Goal: Obtain resource: Obtain resource

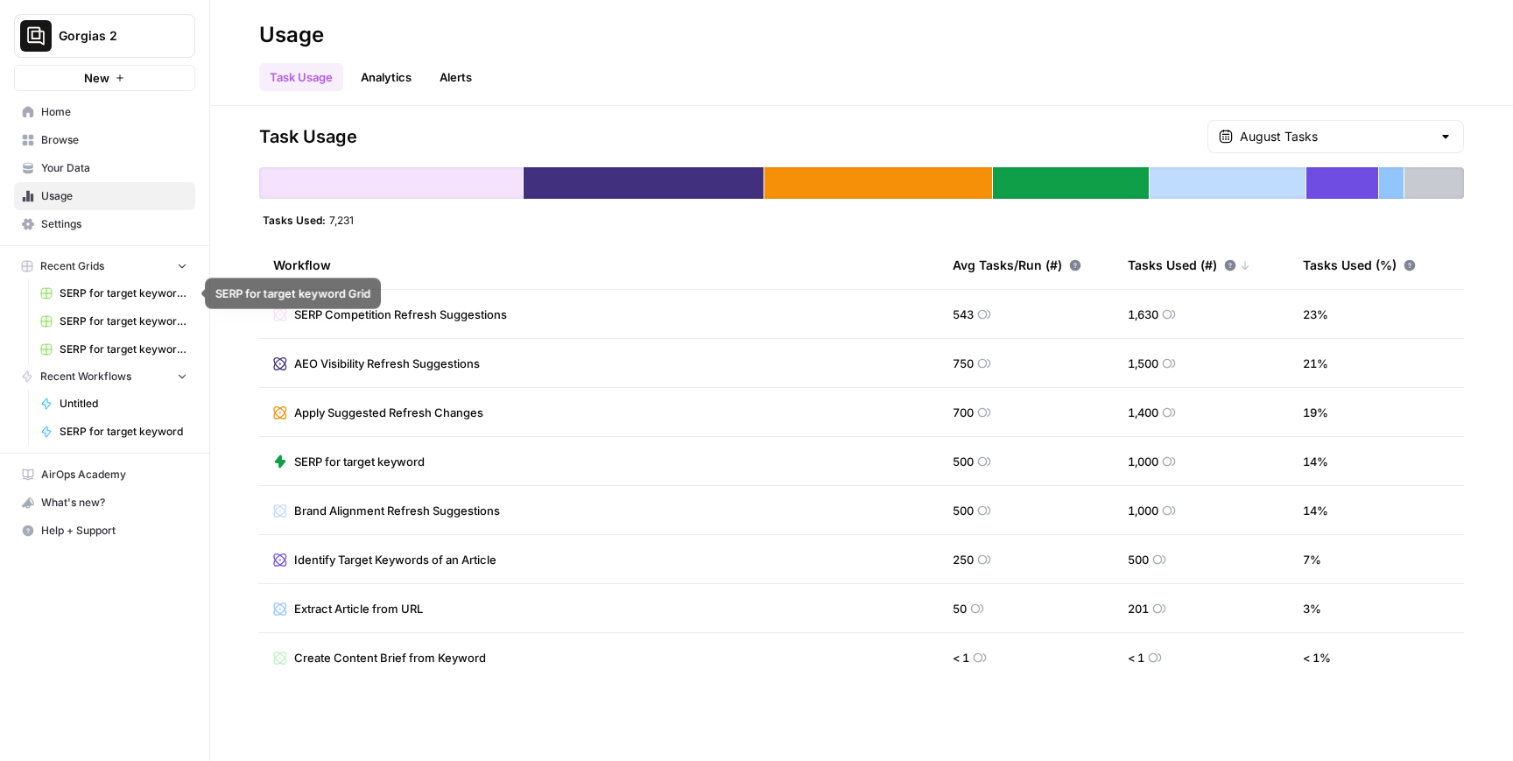
click at [104, 304] on link "SERP for target keyword Grid" at bounding box center [113, 293] width 163 height 28
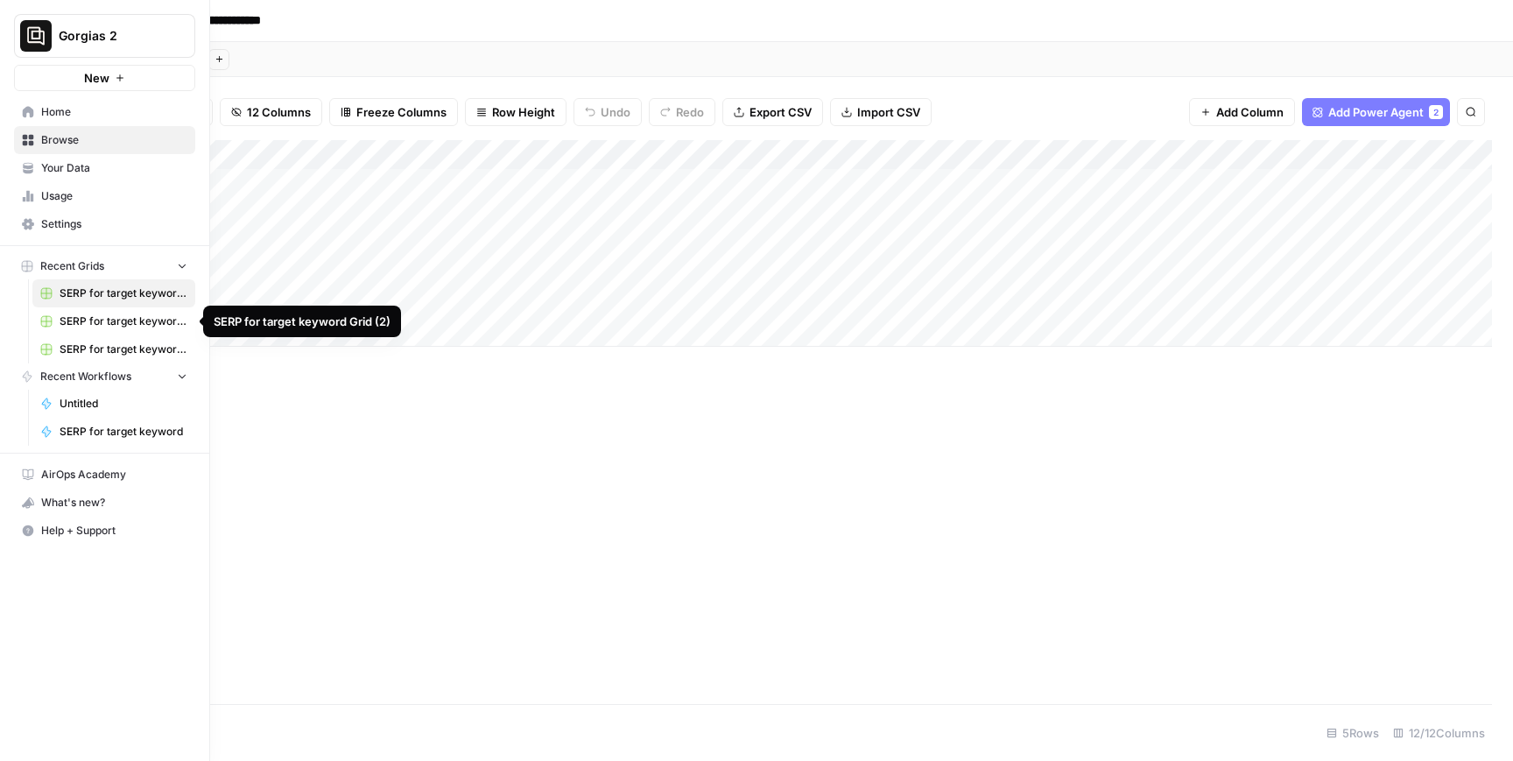
click at [89, 321] on span "SERP for target keyword Grid (2)" at bounding box center [124, 322] width 128 height 16
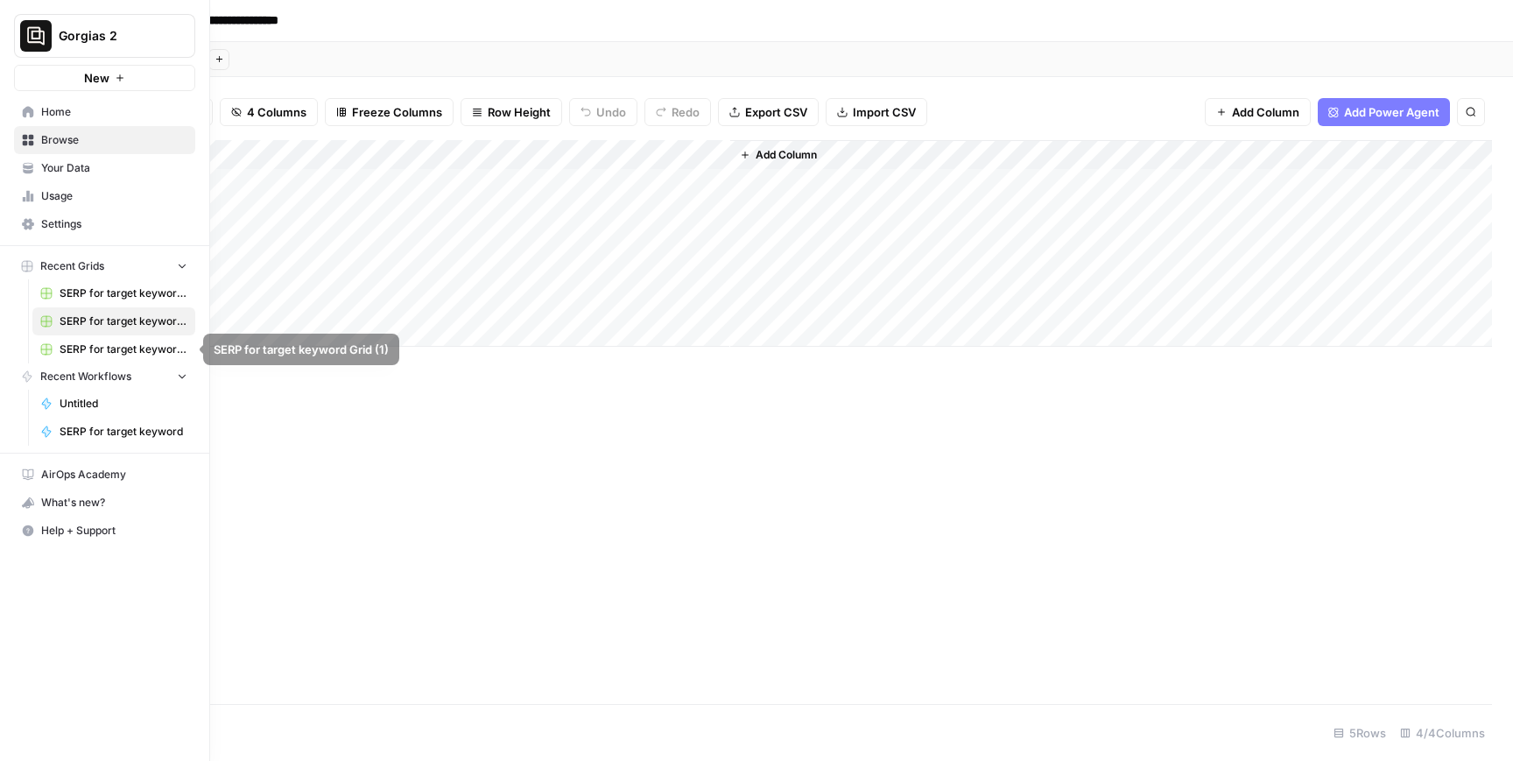
click at [89, 357] on link "SERP for target keyword Grid (1)" at bounding box center [113, 349] width 163 height 28
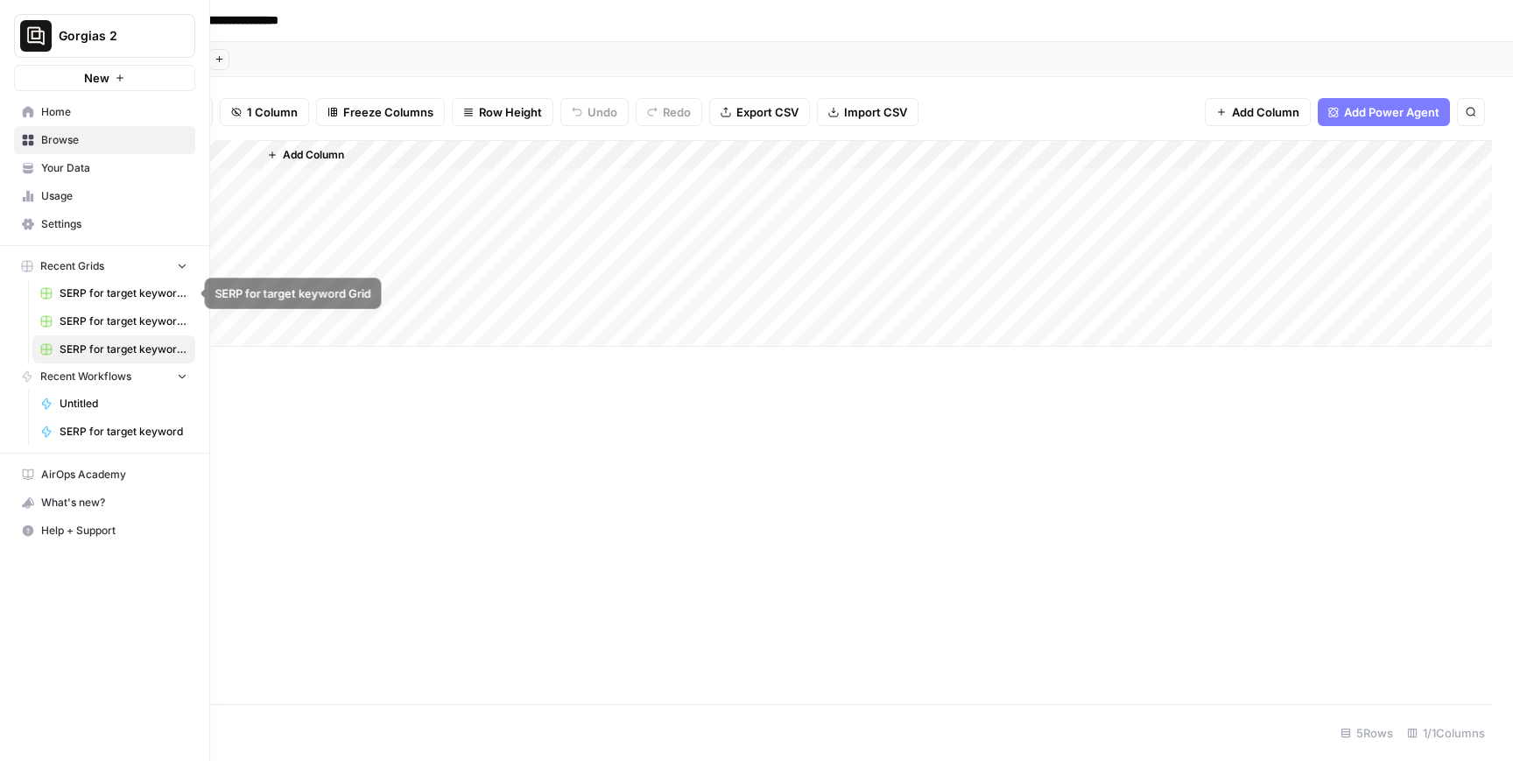
click at [103, 297] on span "SERP for target keyword Grid" at bounding box center [124, 294] width 128 height 16
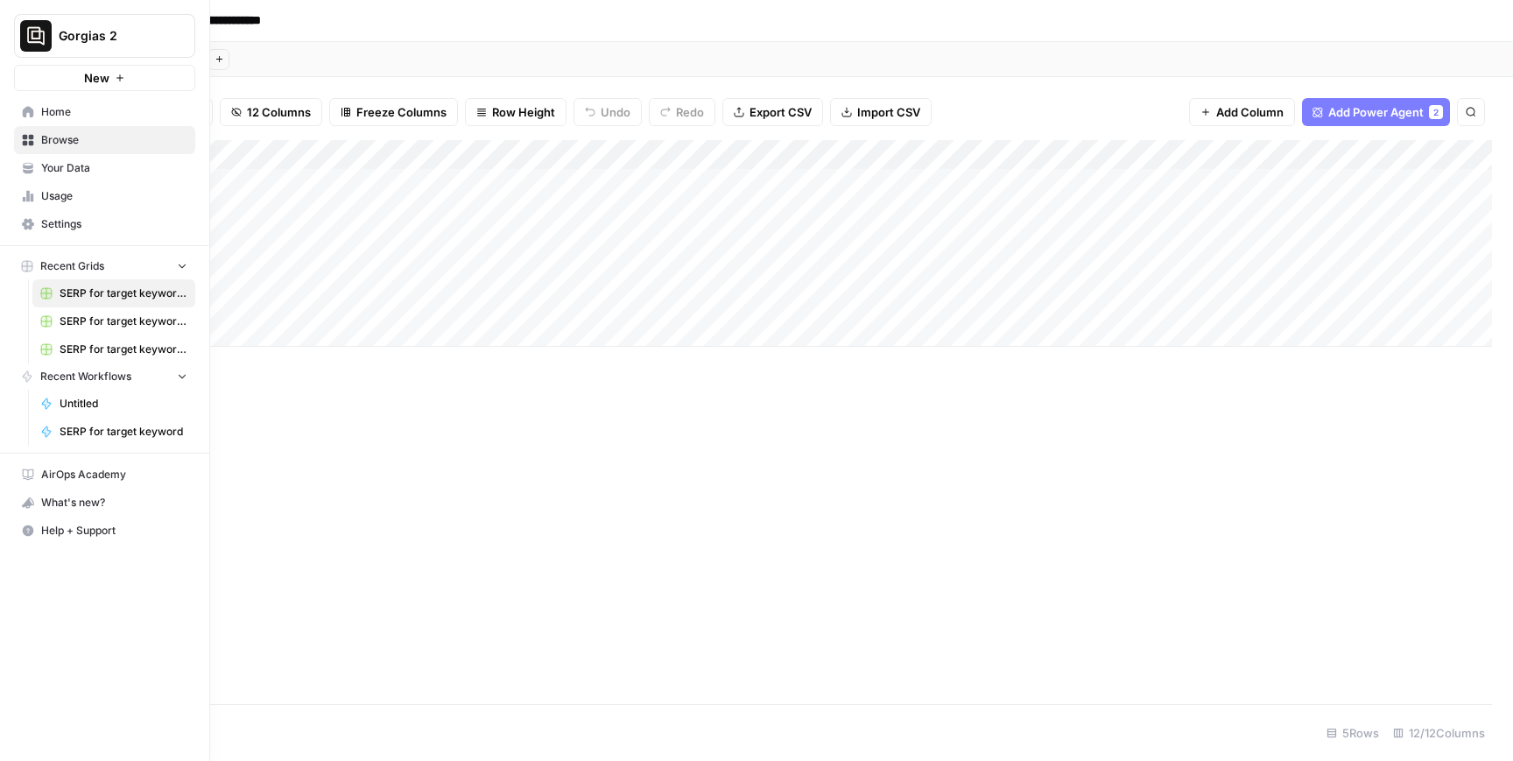
click at [125, 326] on span "SERP for target keyword Grid (2)" at bounding box center [124, 322] width 128 height 16
click at [73, 228] on span "Settings" at bounding box center [114, 224] width 146 height 16
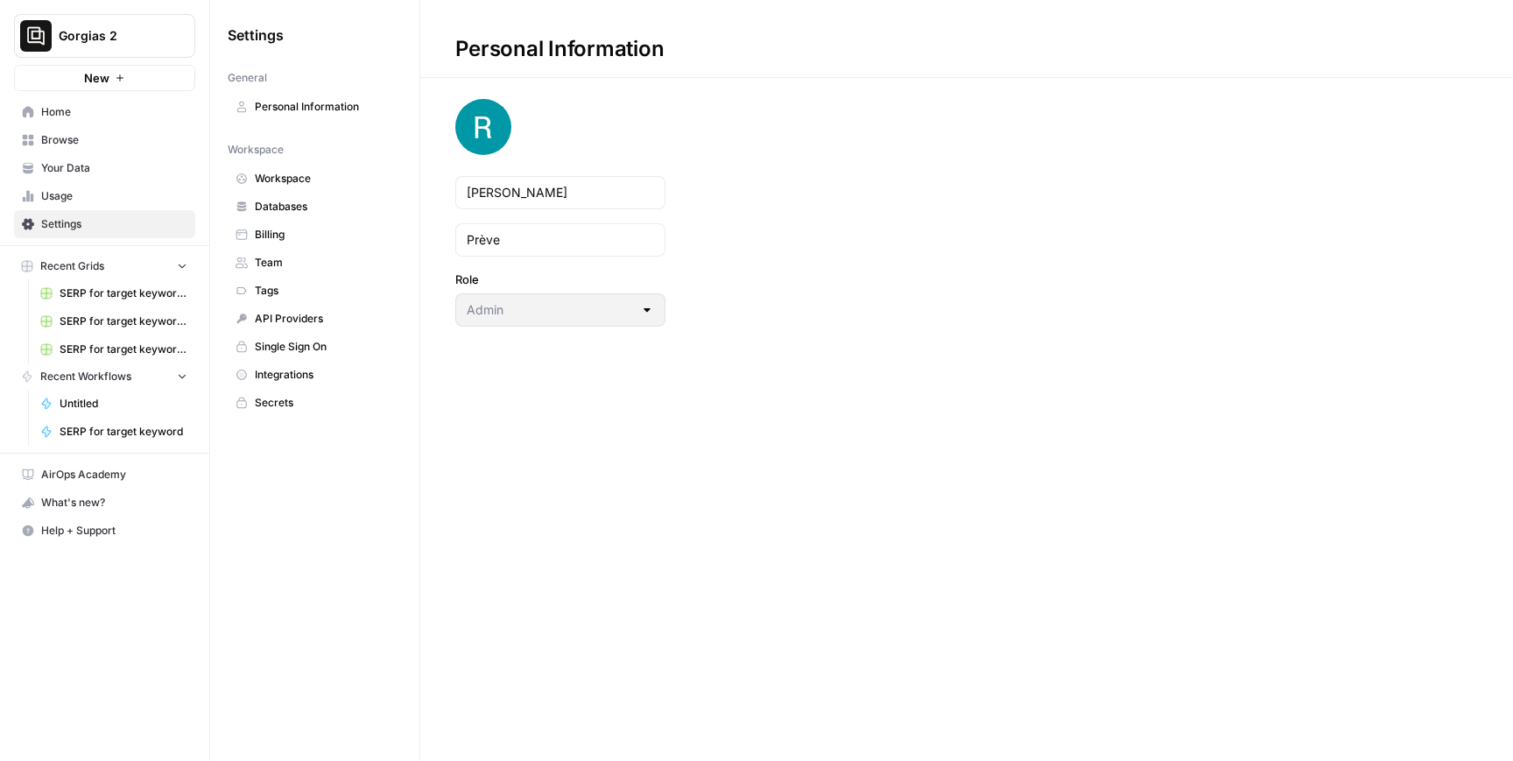
click at [80, 173] on span "Your Data" at bounding box center [114, 168] width 146 height 16
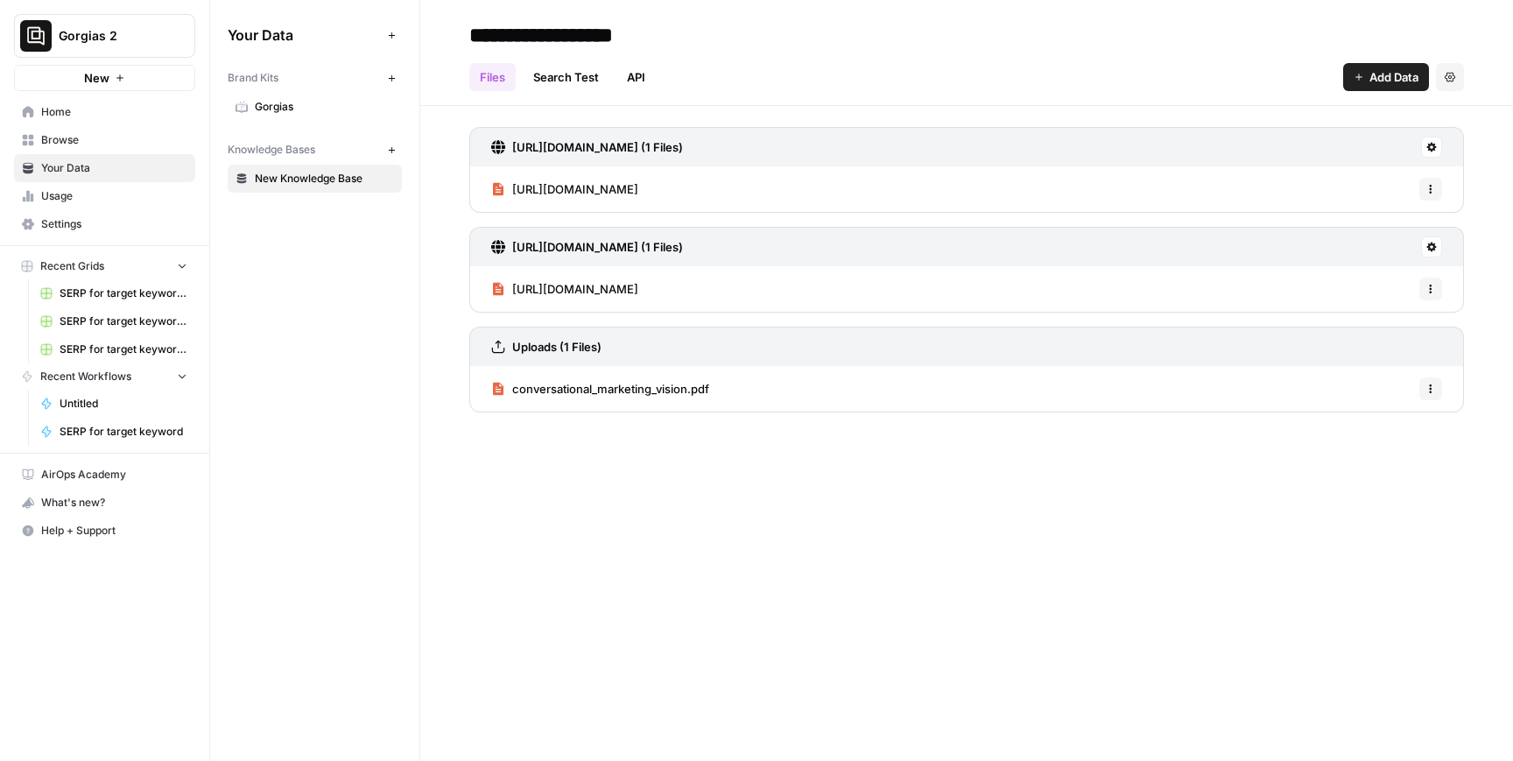
click at [271, 120] on link "Gorgias" at bounding box center [315, 107] width 174 height 28
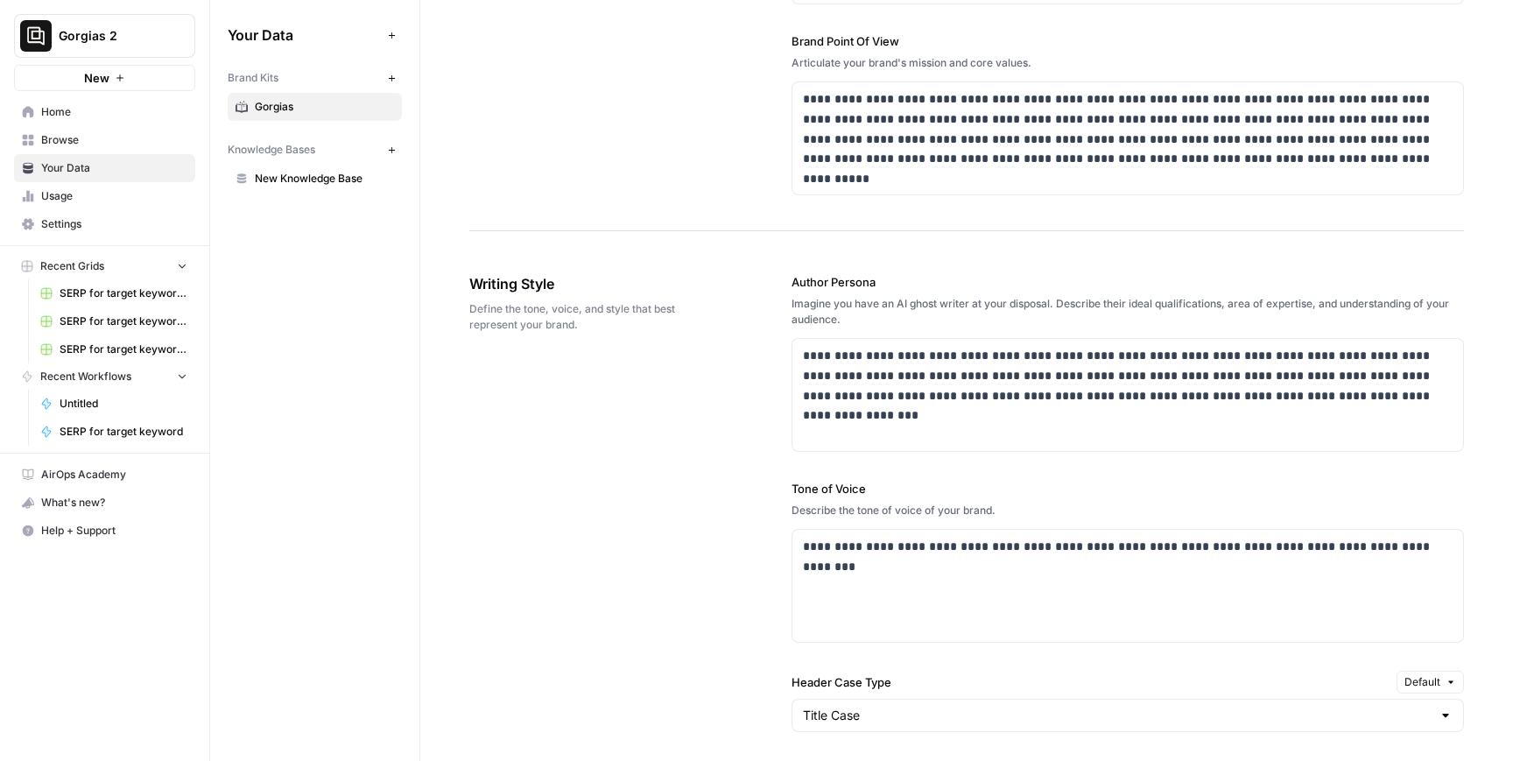
scroll to position [829, 0]
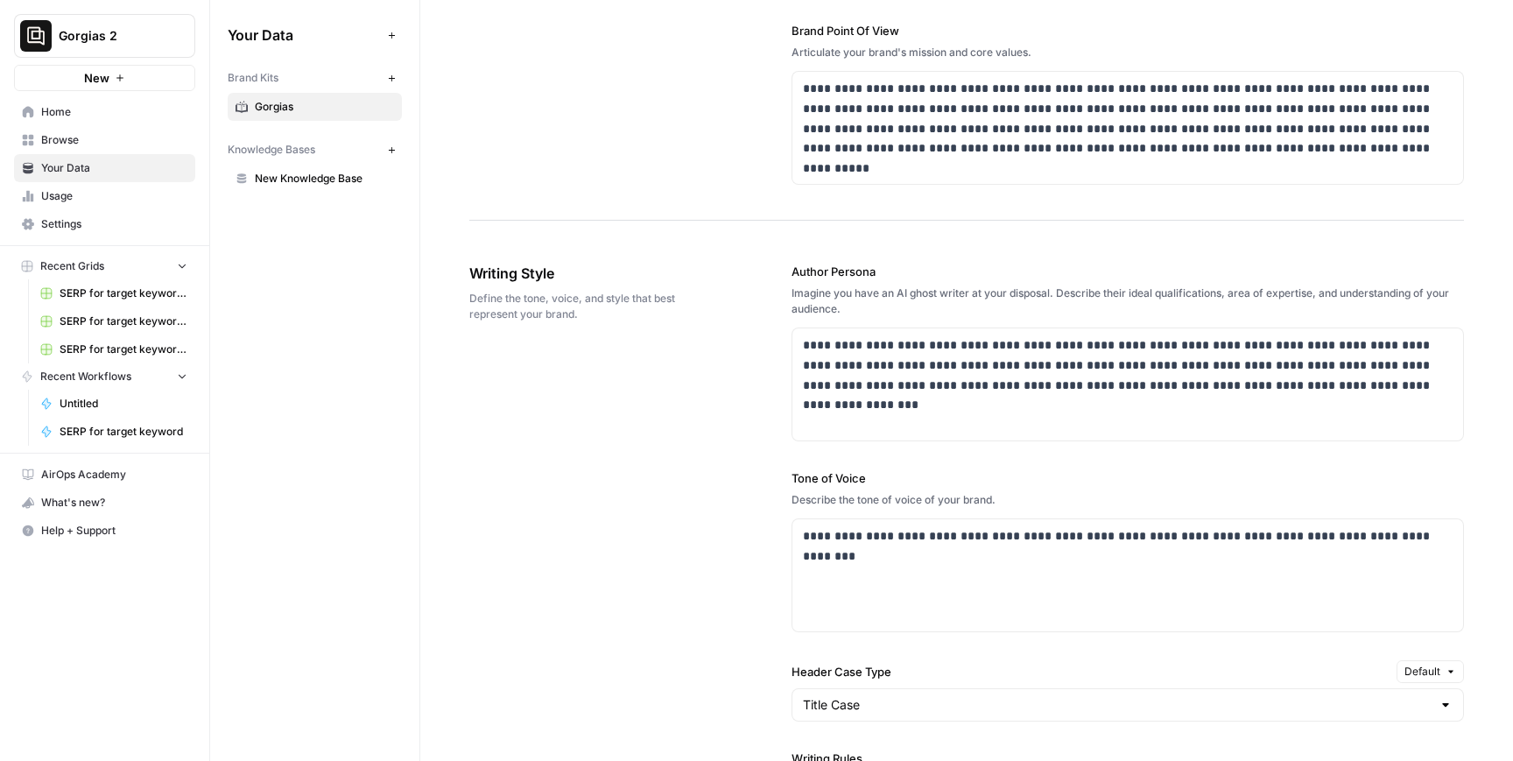
click at [813, 266] on label "Author Persona" at bounding box center [1128, 272] width 673 height 18
copy label "Author Persona"
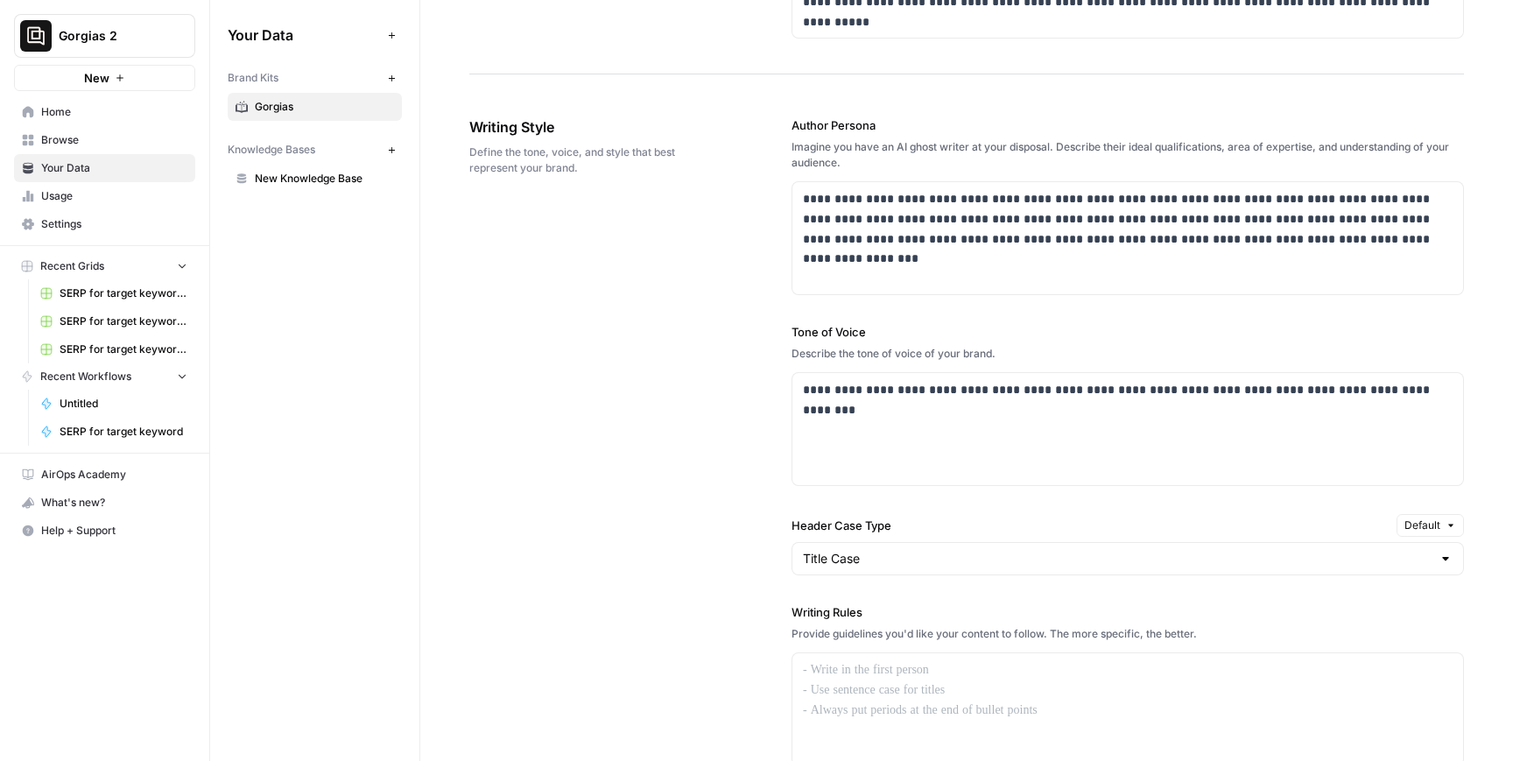
scroll to position [974, 0]
click at [817, 335] on label "Tone of Voice" at bounding box center [1128, 333] width 673 height 18
copy label "Tone of Voice"
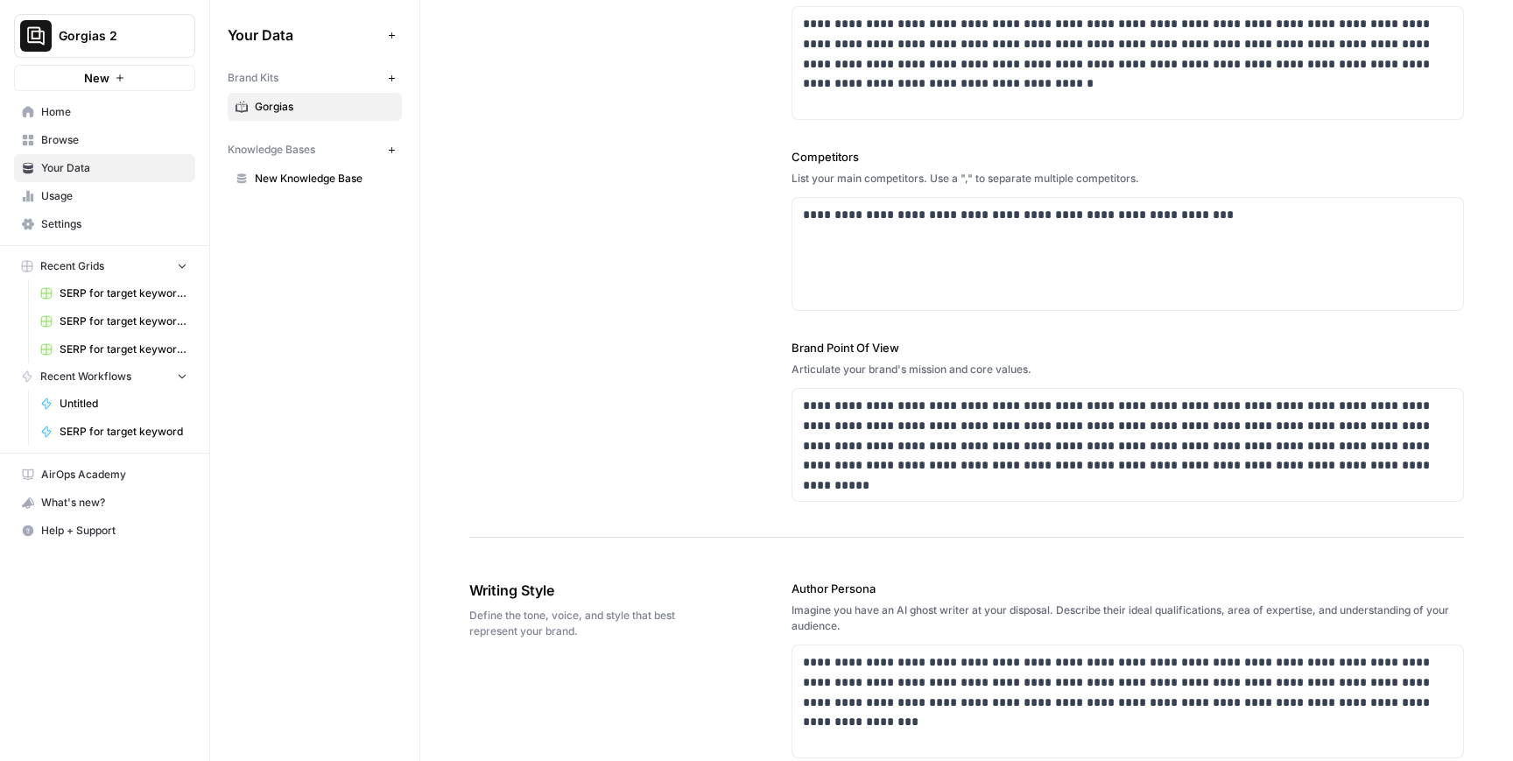
scroll to position [474, 0]
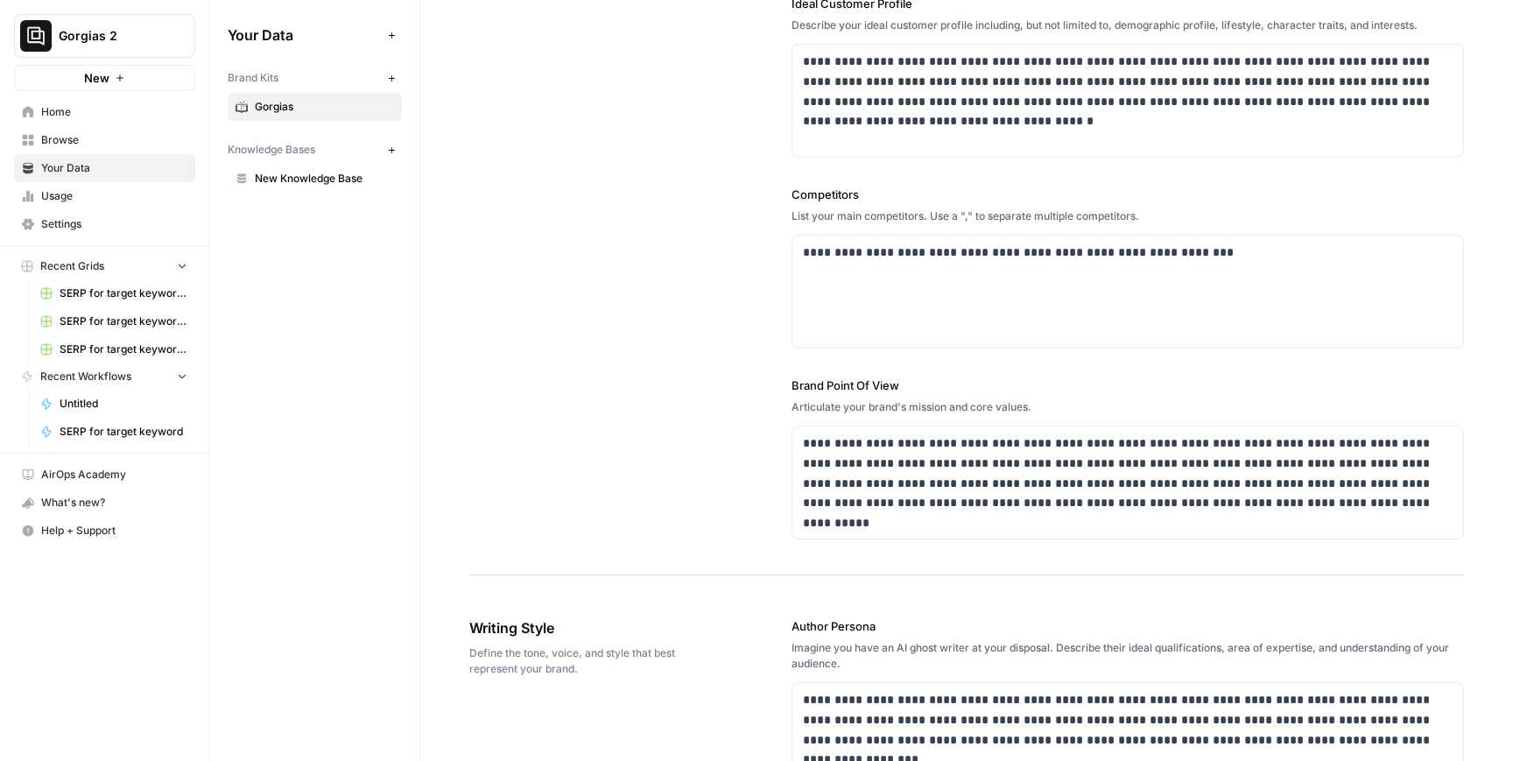
click at [829, 384] on label "Brand Point Of View" at bounding box center [1128, 386] width 673 height 18
copy label "Brand Point Of View"
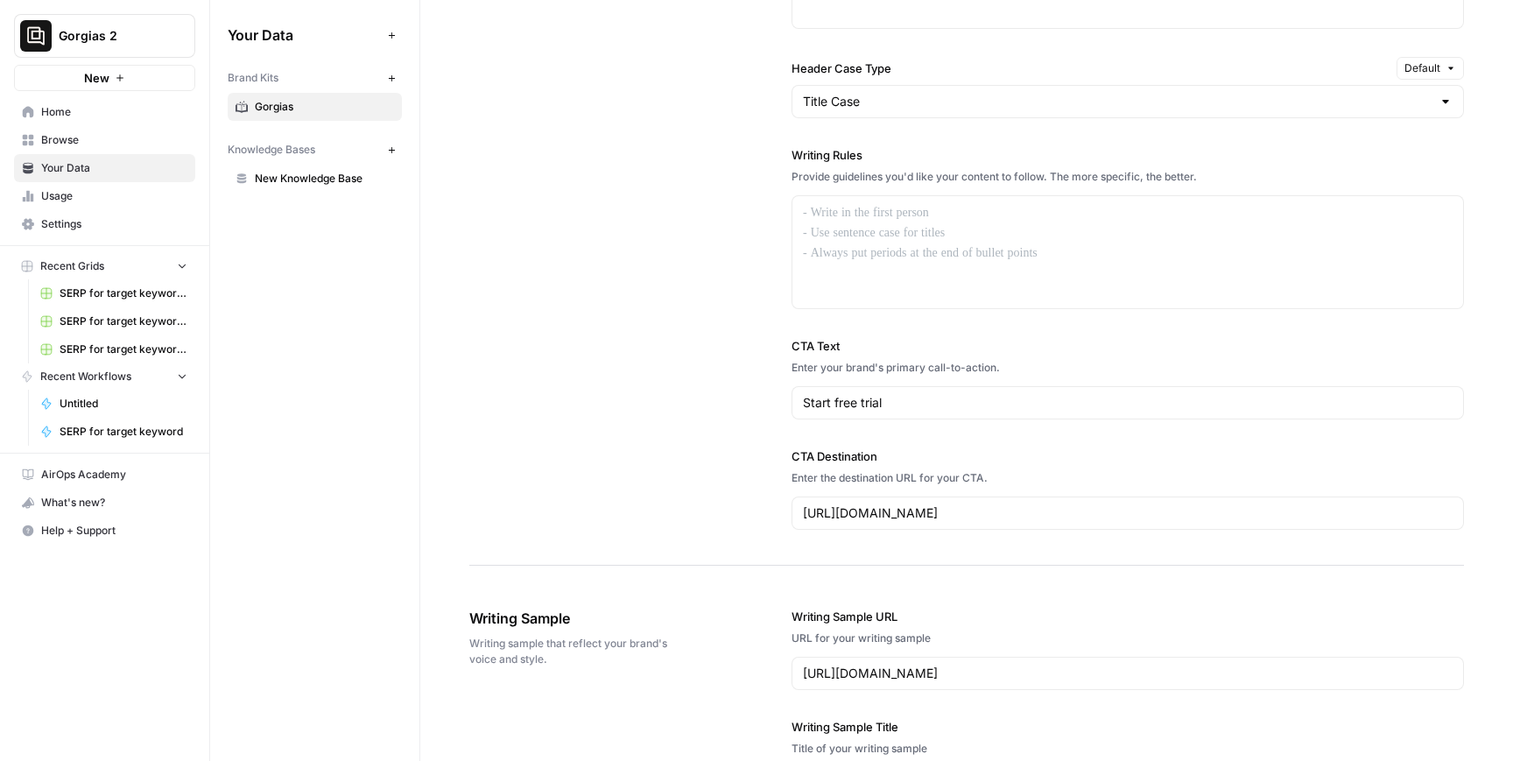
scroll to position [1456, 0]
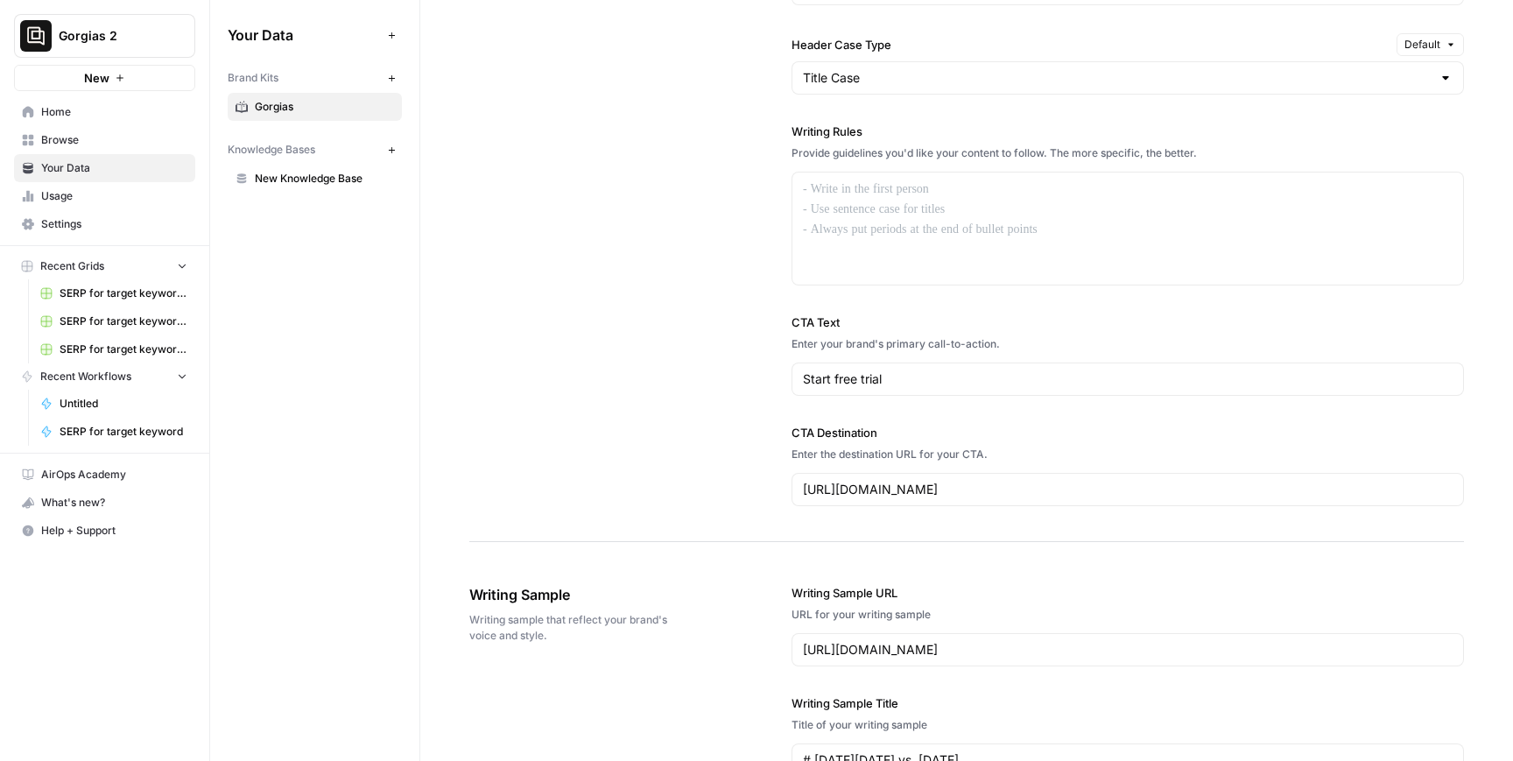
click at [707, 374] on div "**********" at bounding box center [966, 71] width 995 height 941
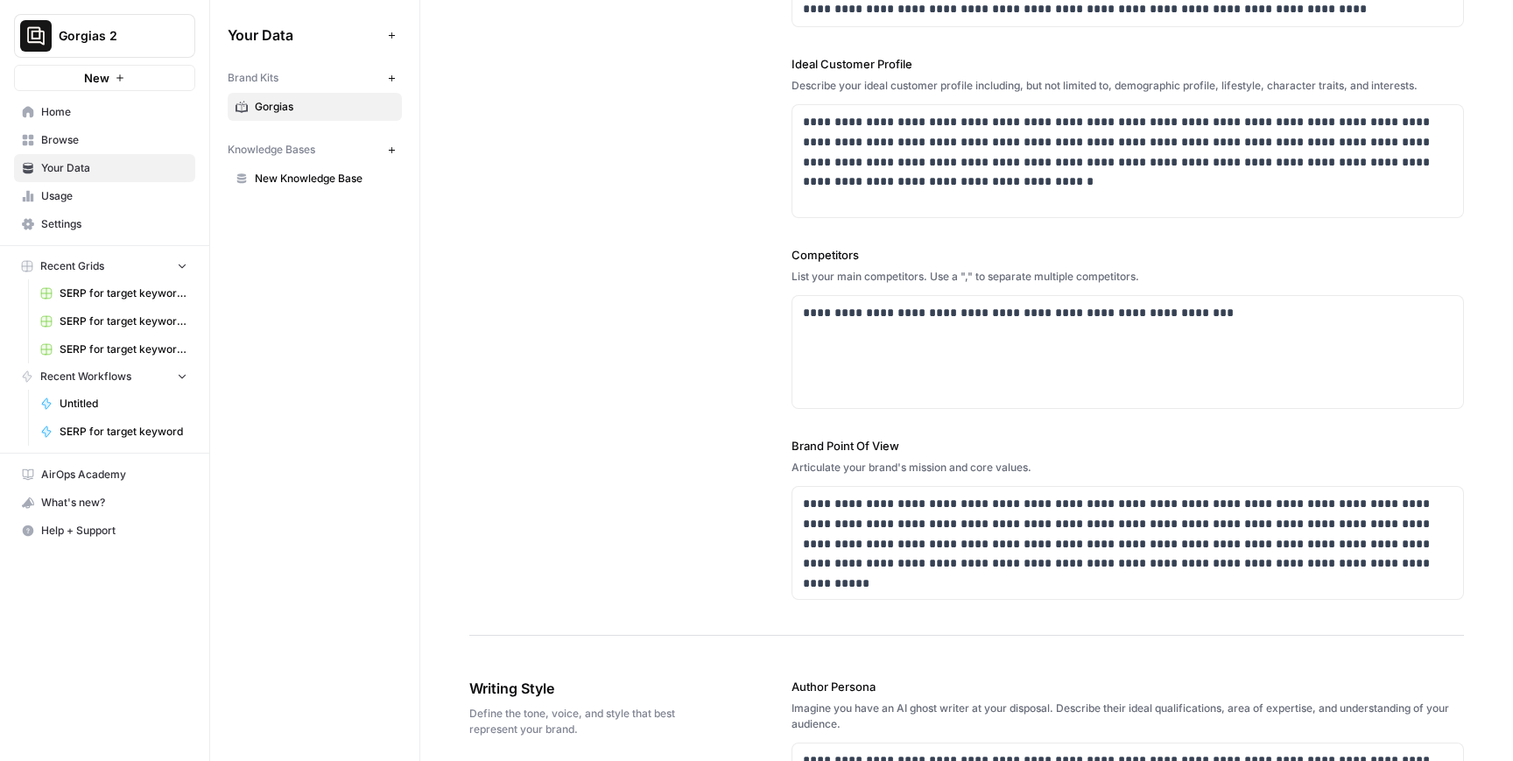
scroll to position [0, 0]
